Goal: Entertainment & Leisure: Browse casually

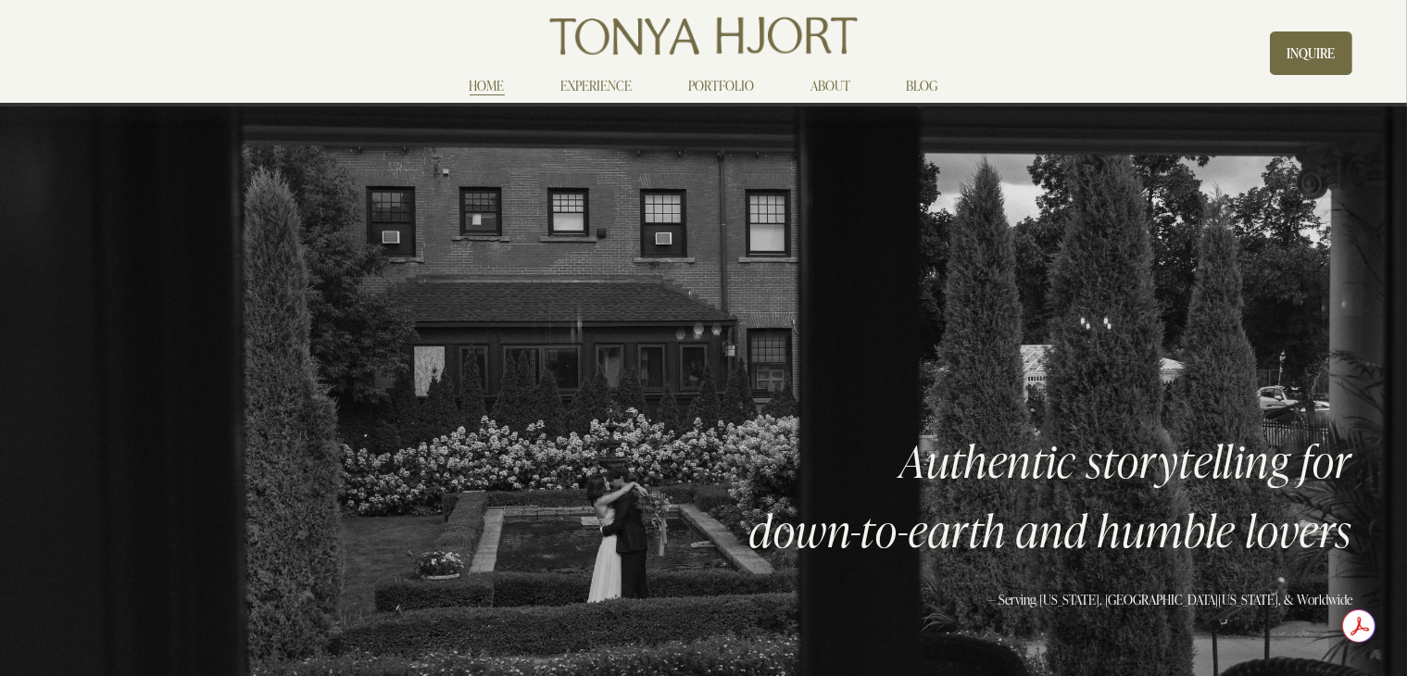
click at [707, 85] on link "PORTFOLIO" at bounding box center [721, 85] width 66 height 22
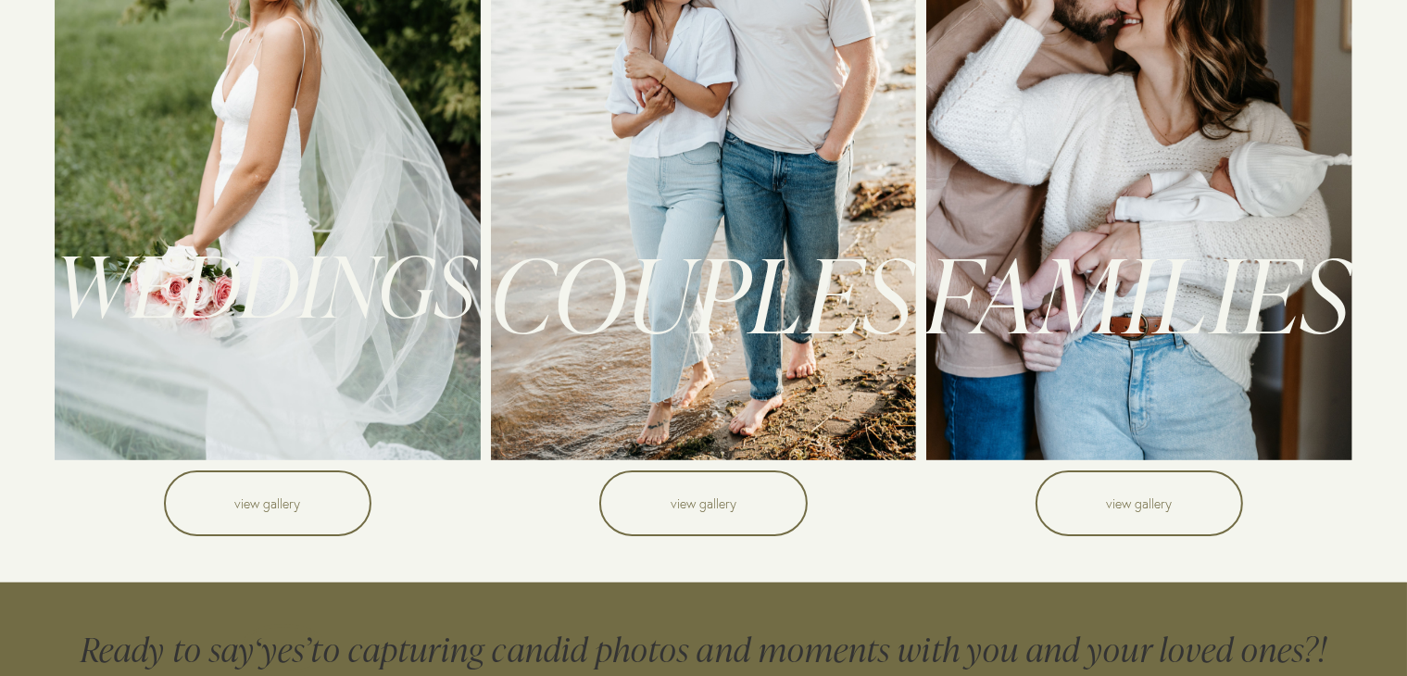
scroll to position [274, 0]
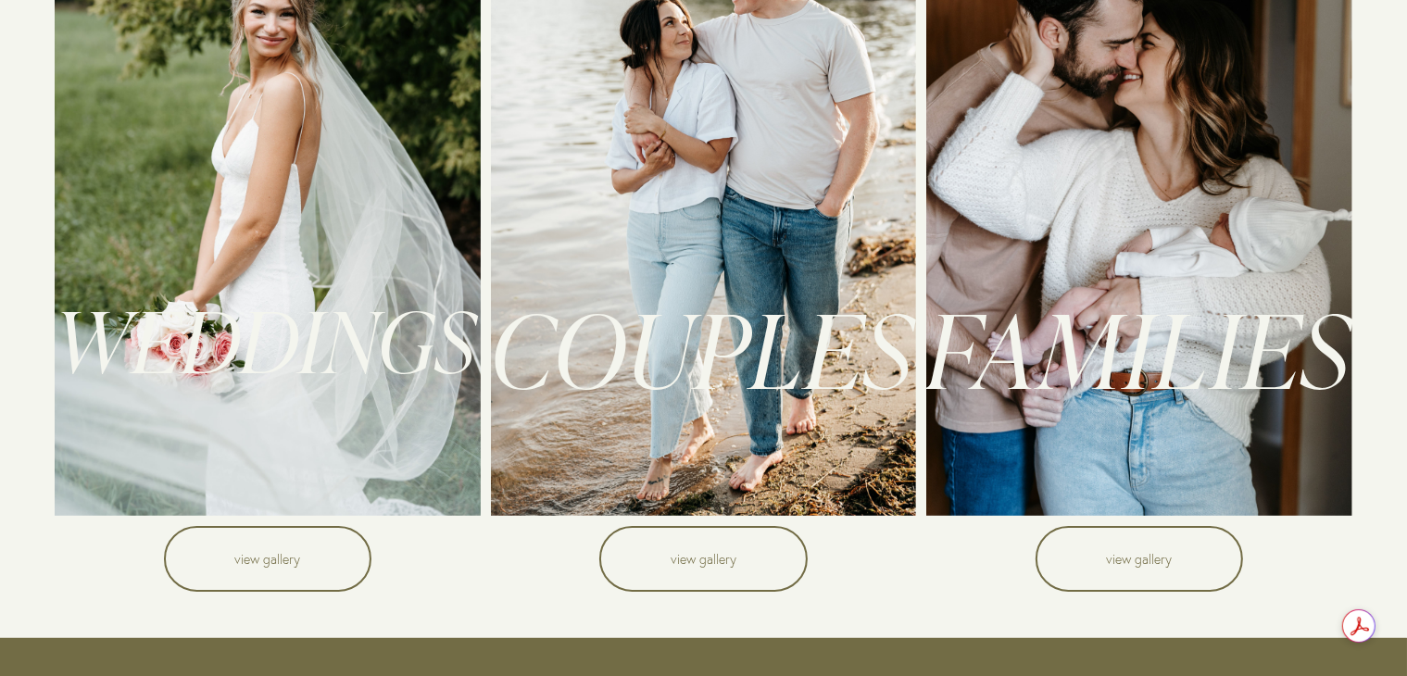
click at [282, 544] on link "view gallery" at bounding box center [267, 559] width 207 height 66
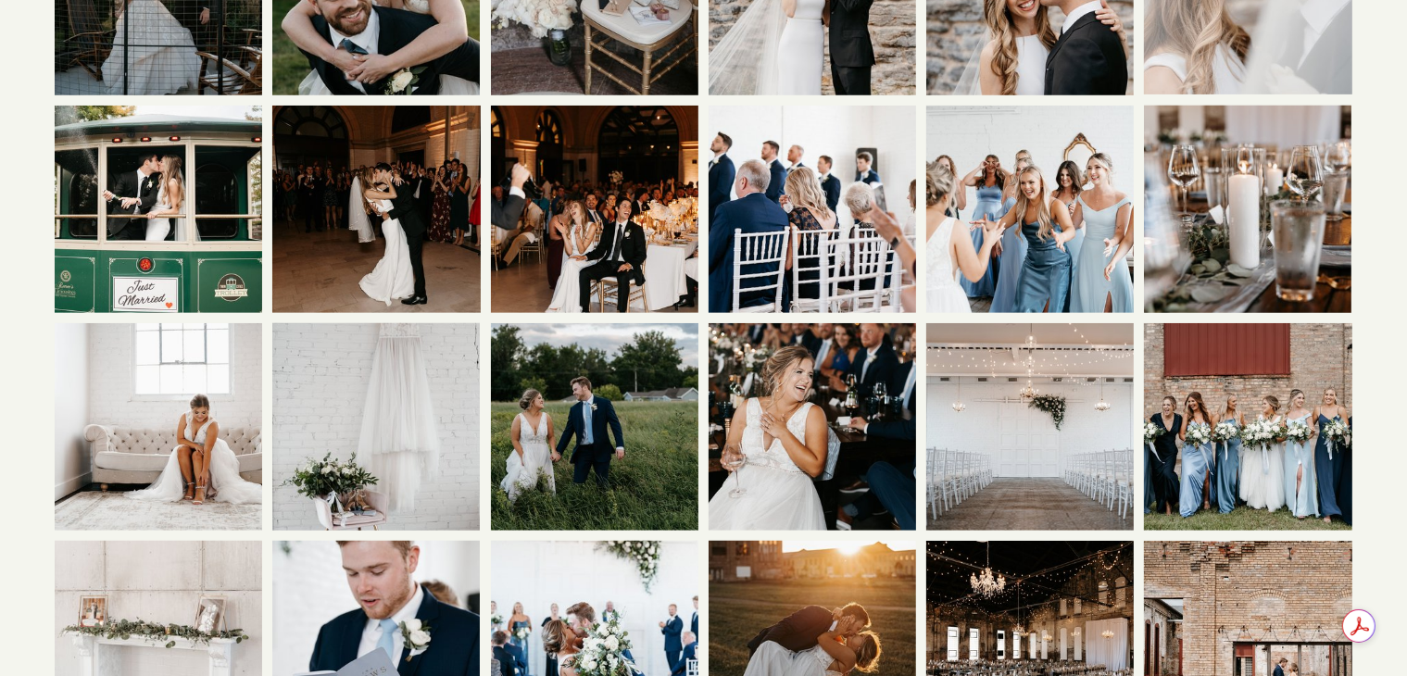
scroll to position [907, 0]
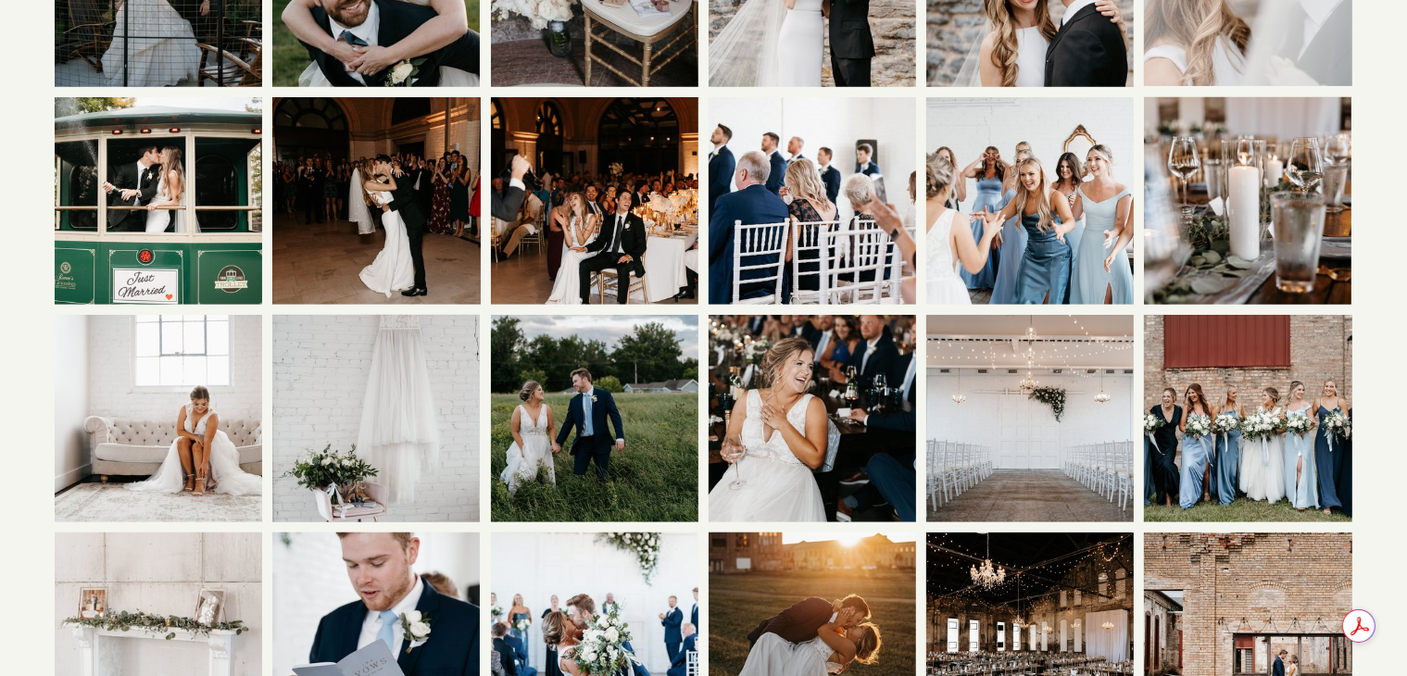
click at [1026, 205] on img at bounding box center [1029, 200] width 311 height 207
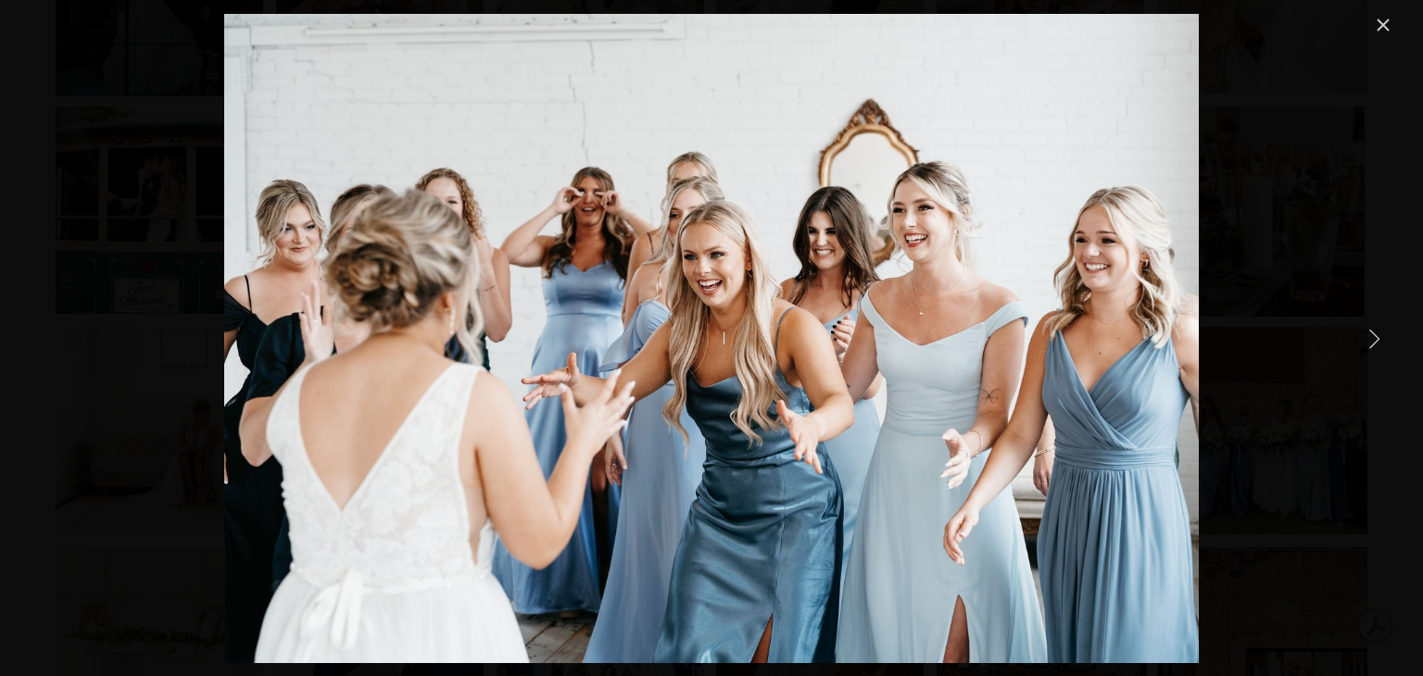
click at [1310, 184] on div "Gallery" at bounding box center [712, 338] width 1366 height 649
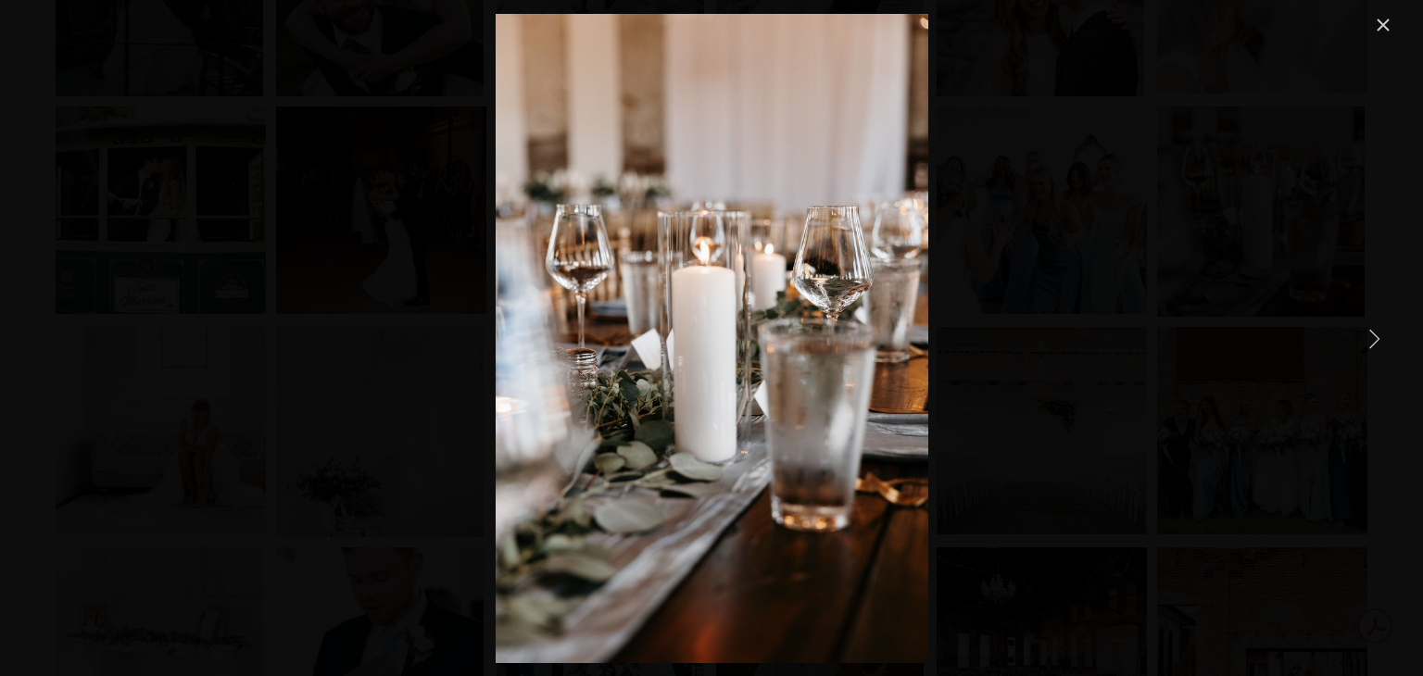
click at [1234, 160] on div "Gallery" at bounding box center [712, 338] width 1366 height 649
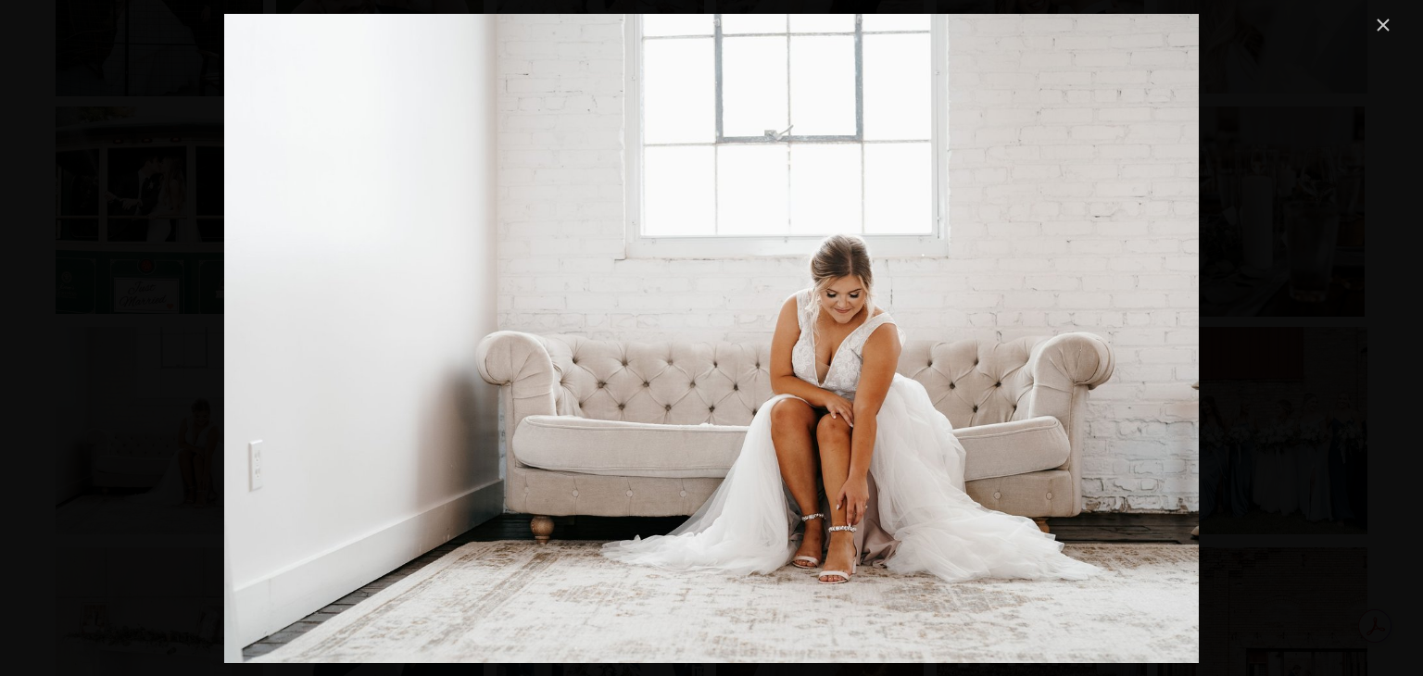
click at [1382, 19] on link "Close" at bounding box center [1383, 25] width 22 height 22
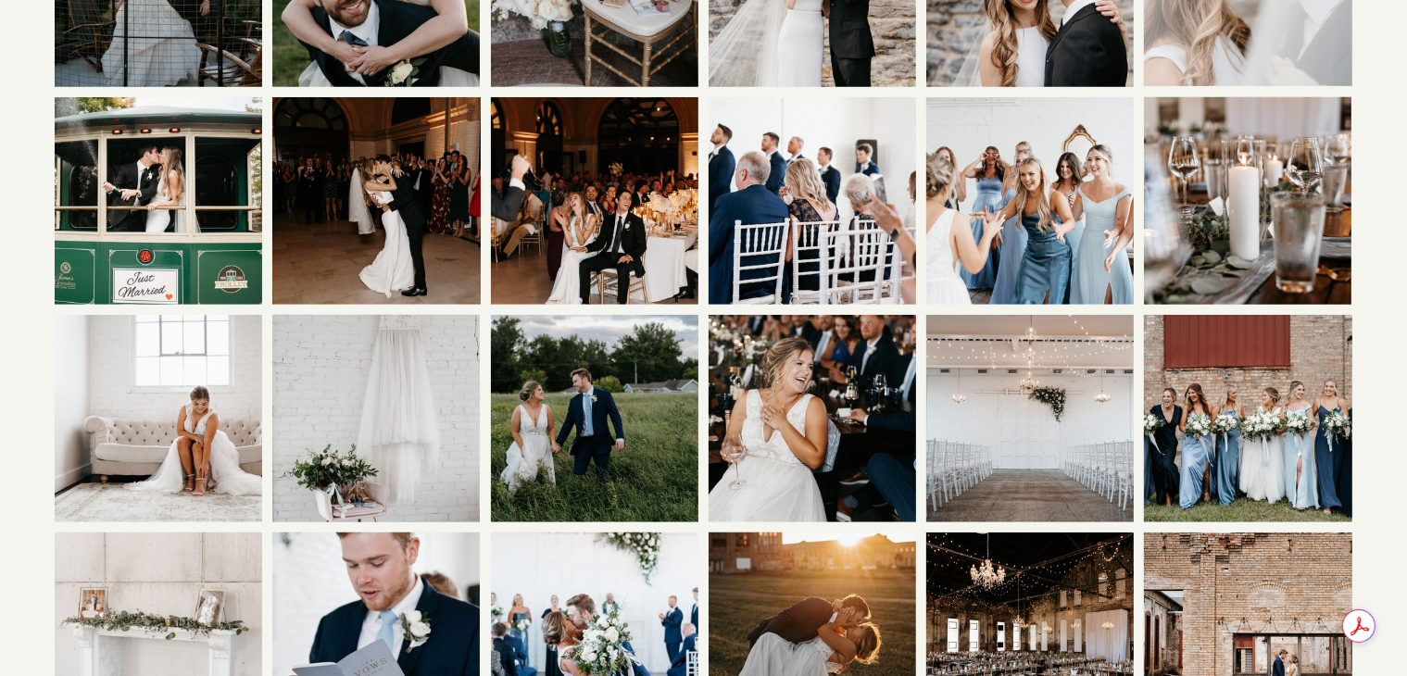
click at [1260, 444] on img at bounding box center [1247, 418] width 311 height 207
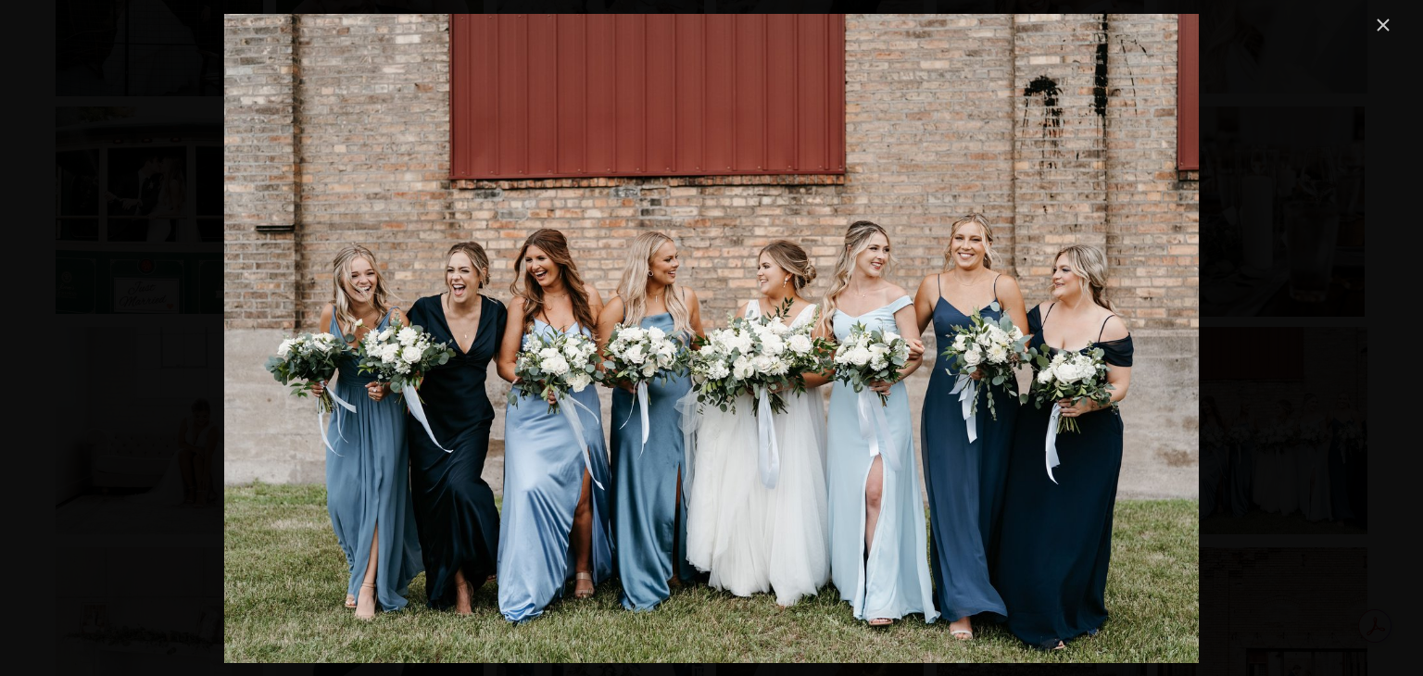
click at [1372, 19] on link "Close" at bounding box center [1383, 25] width 22 height 22
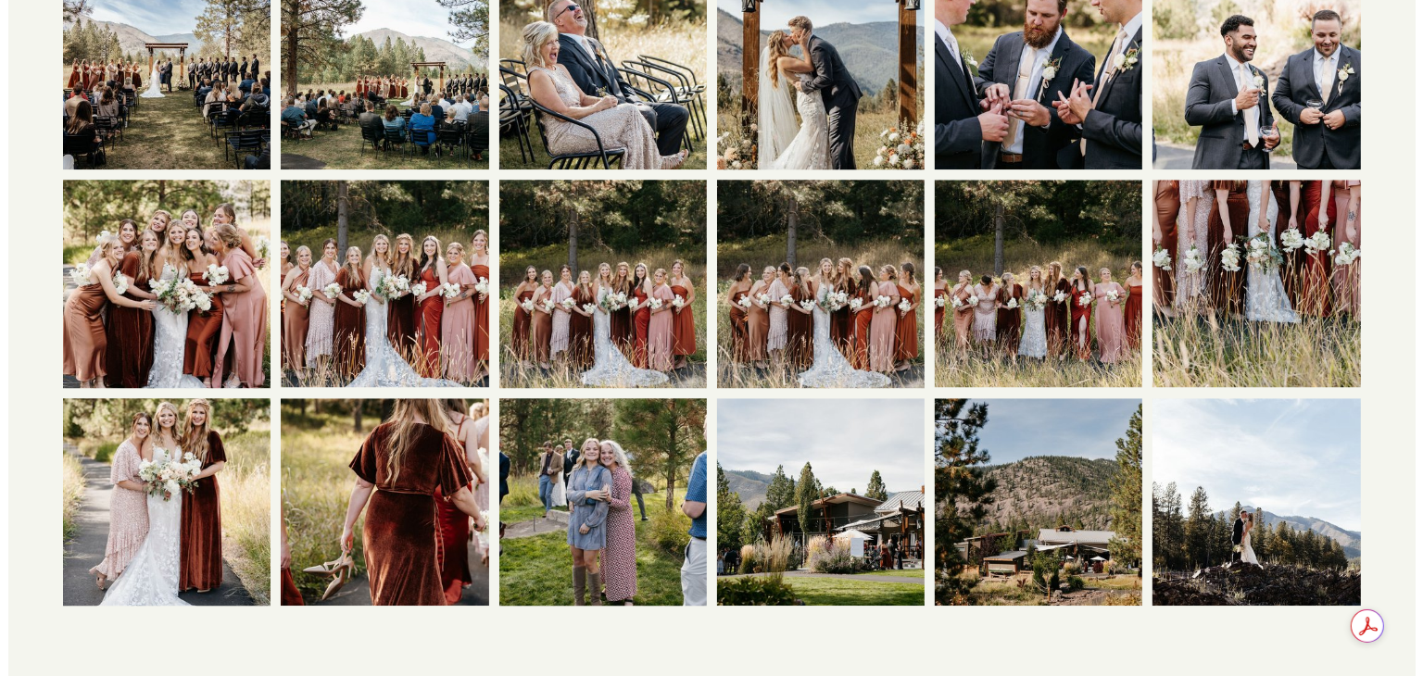
scroll to position [4968, 0]
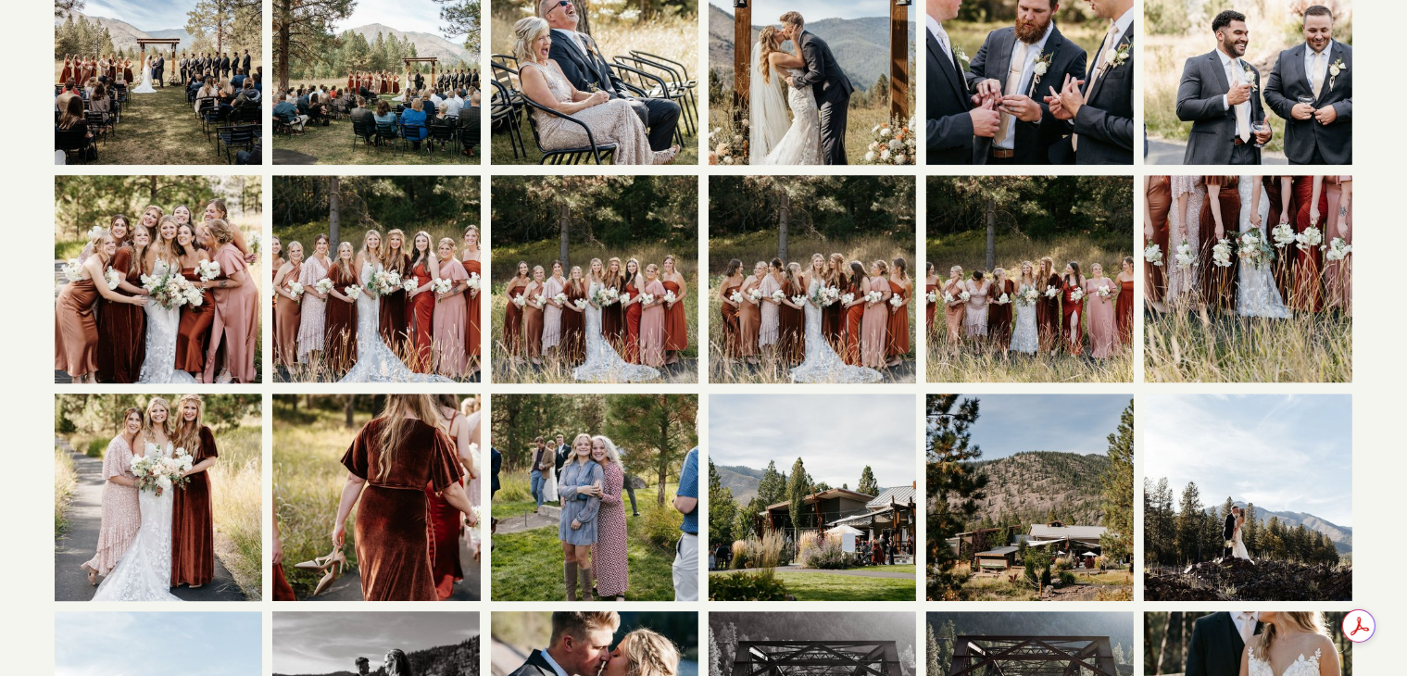
click at [599, 264] on img at bounding box center [594, 278] width 207 height 311
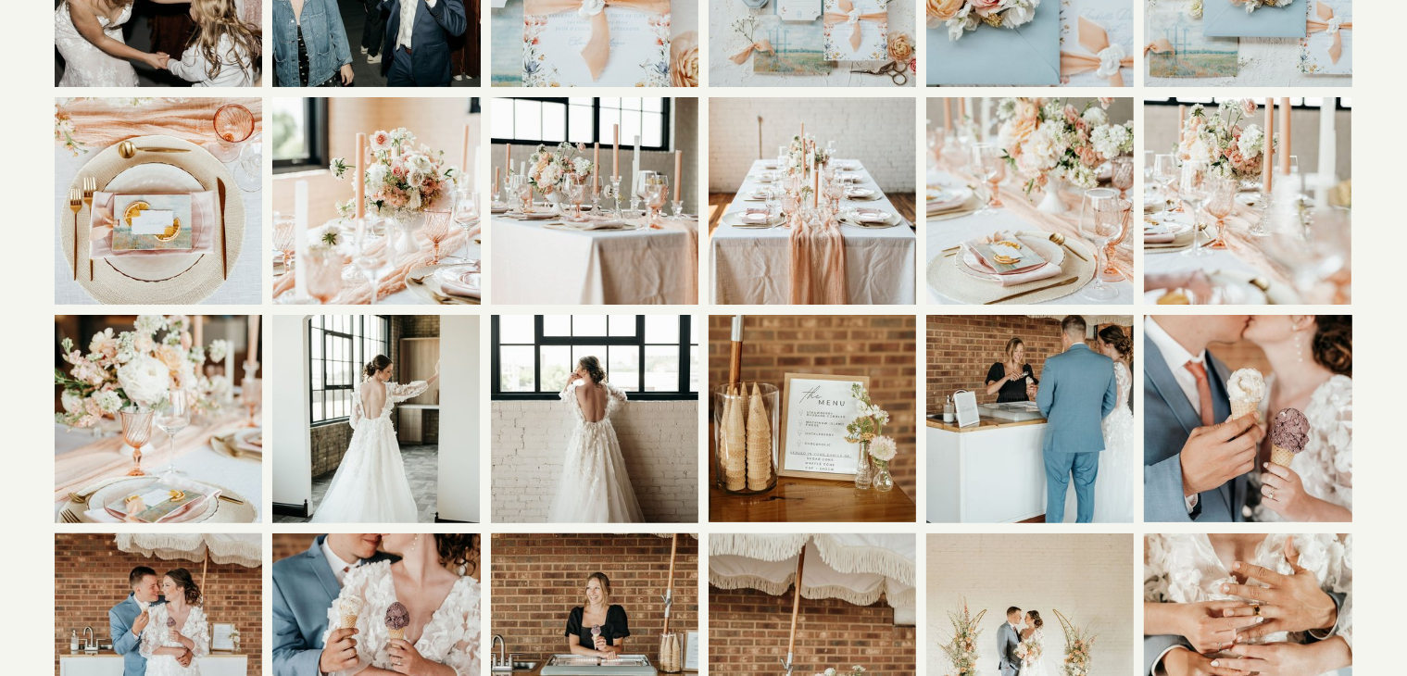
scroll to position [6843, 0]
